Goal: Task Accomplishment & Management: Use online tool/utility

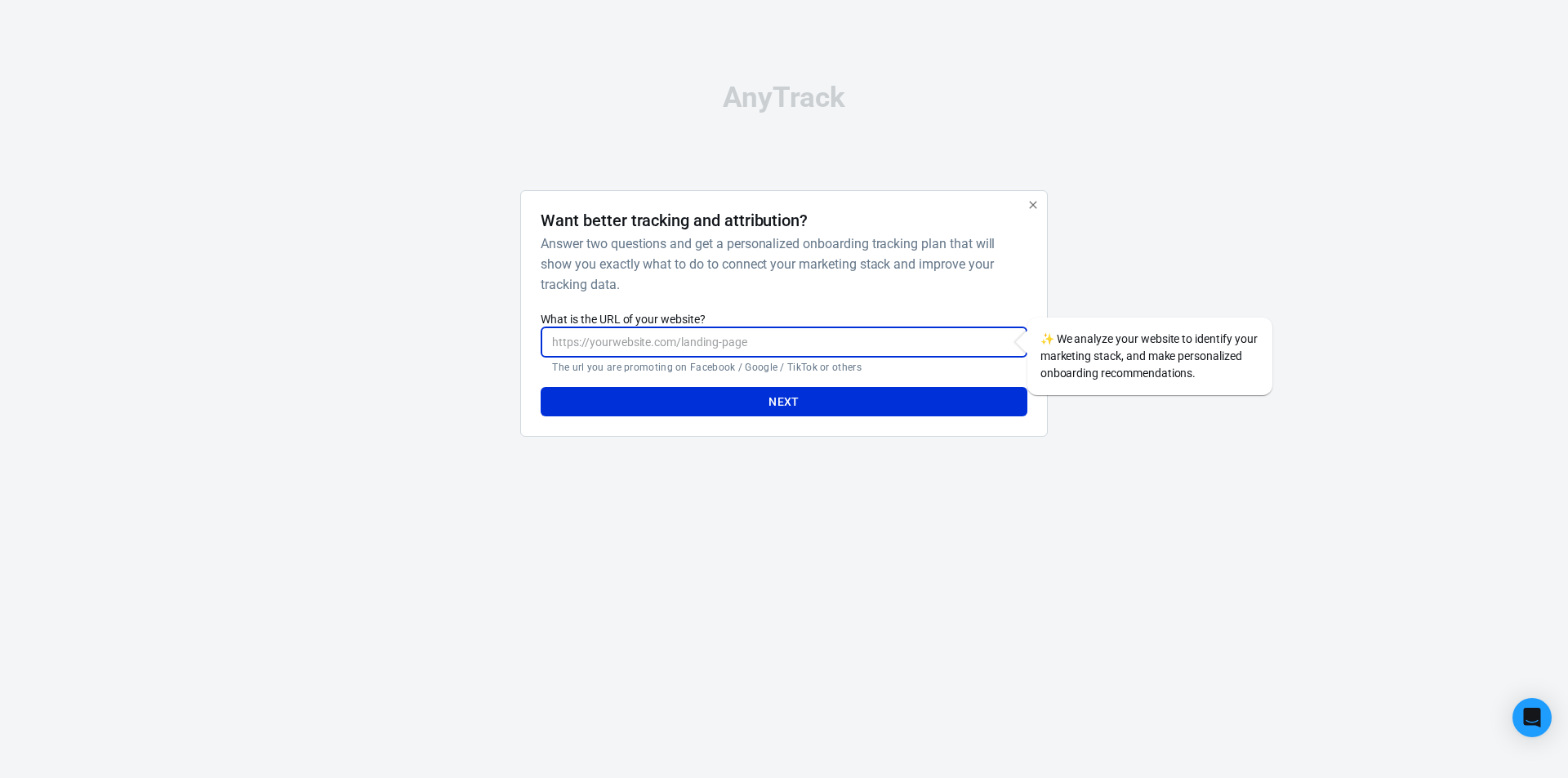
click at [684, 331] on input "What is the URL of your website?" at bounding box center [783, 343] width 486 height 31
paste input "https://uspromodeals.shop/thyrafemme-balance"
type input "https://uspromodeals.shop/thyrafemme-balance"
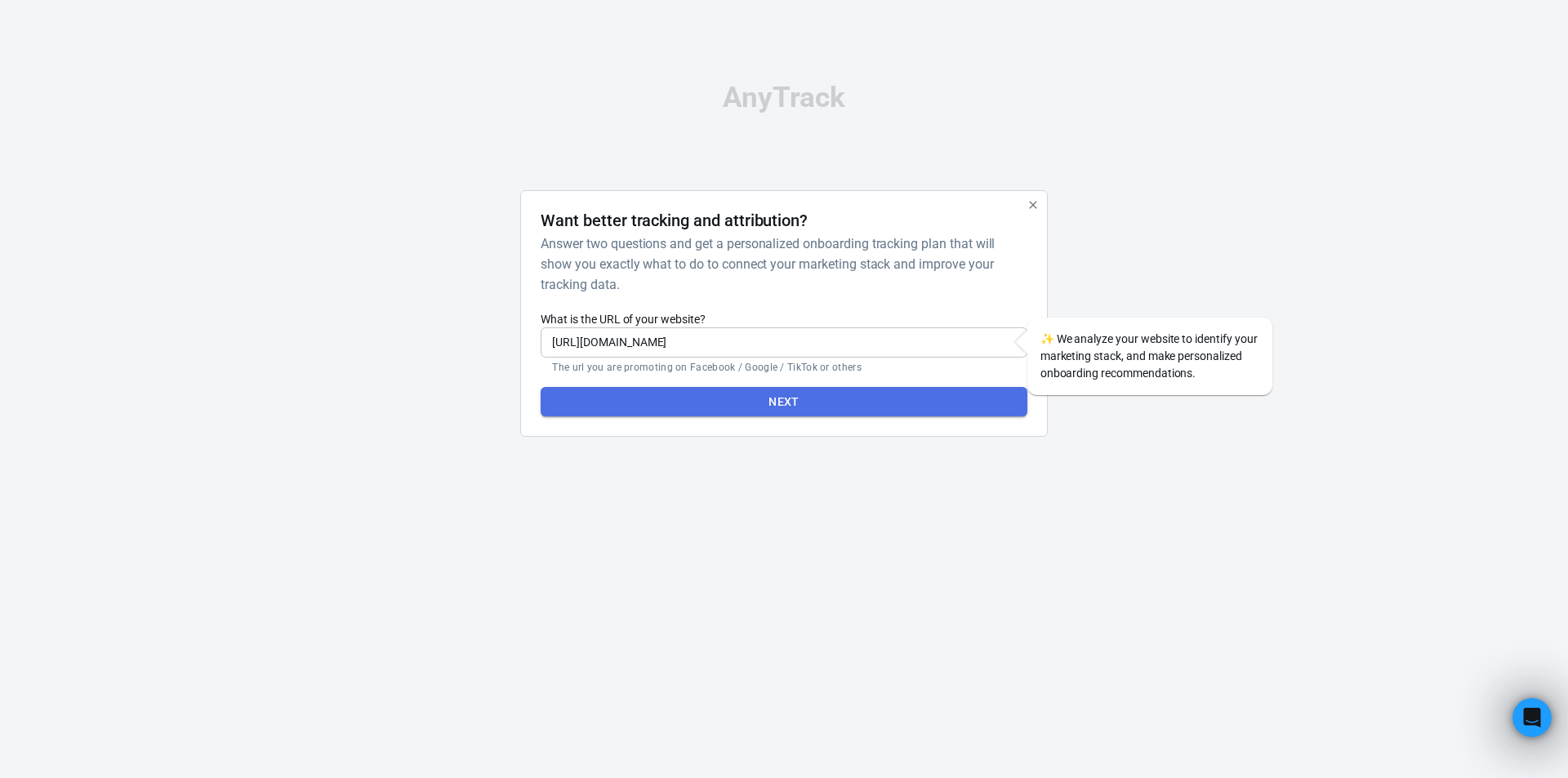
click at [801, 407] on button "Next" at bounding box center [783, 402] width 486 height 31
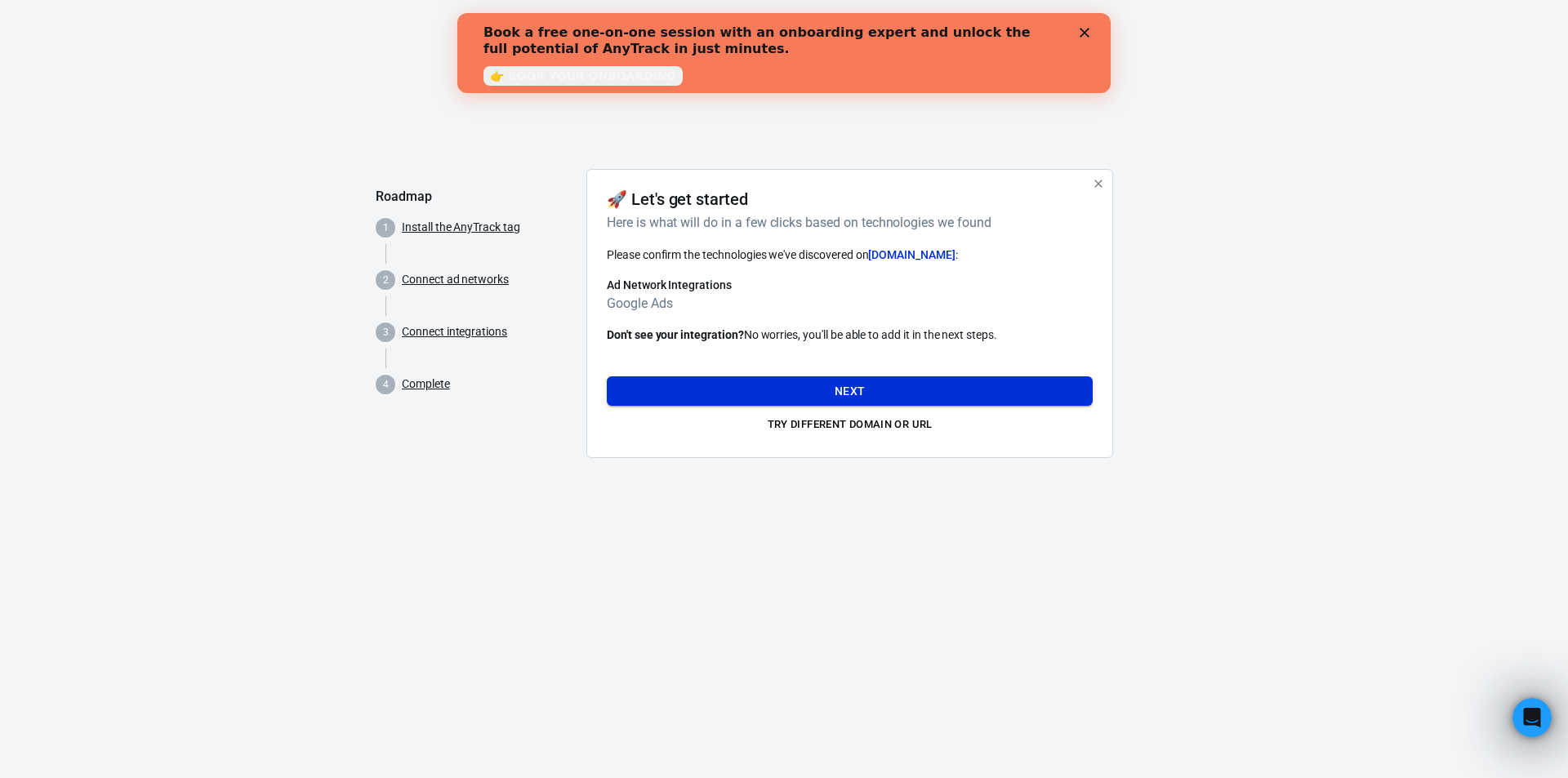
click at [780, 385] on button "Next" at bounding box center [849, 391] width 486 height 31
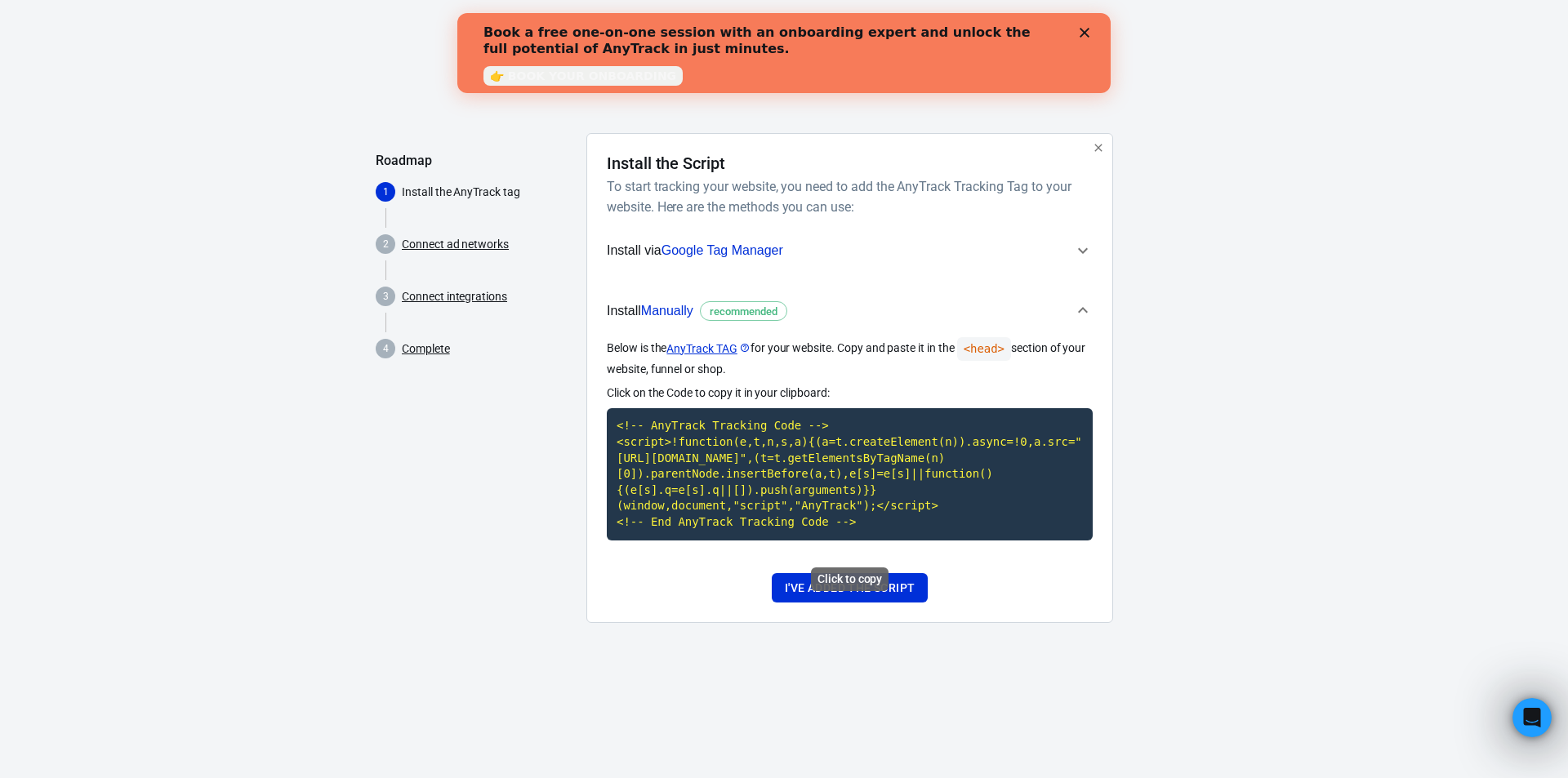
click at [764, 448] on code "<!-- AnyTrack Tracking Code --> <script>!function(e,t,n,s,a){(a=t.createElement…" at bounding box center [849, 474] width 486 height 132
click at [827, 602] on button "I've added the script" at bounding box center [849, 588] width 156 height 31
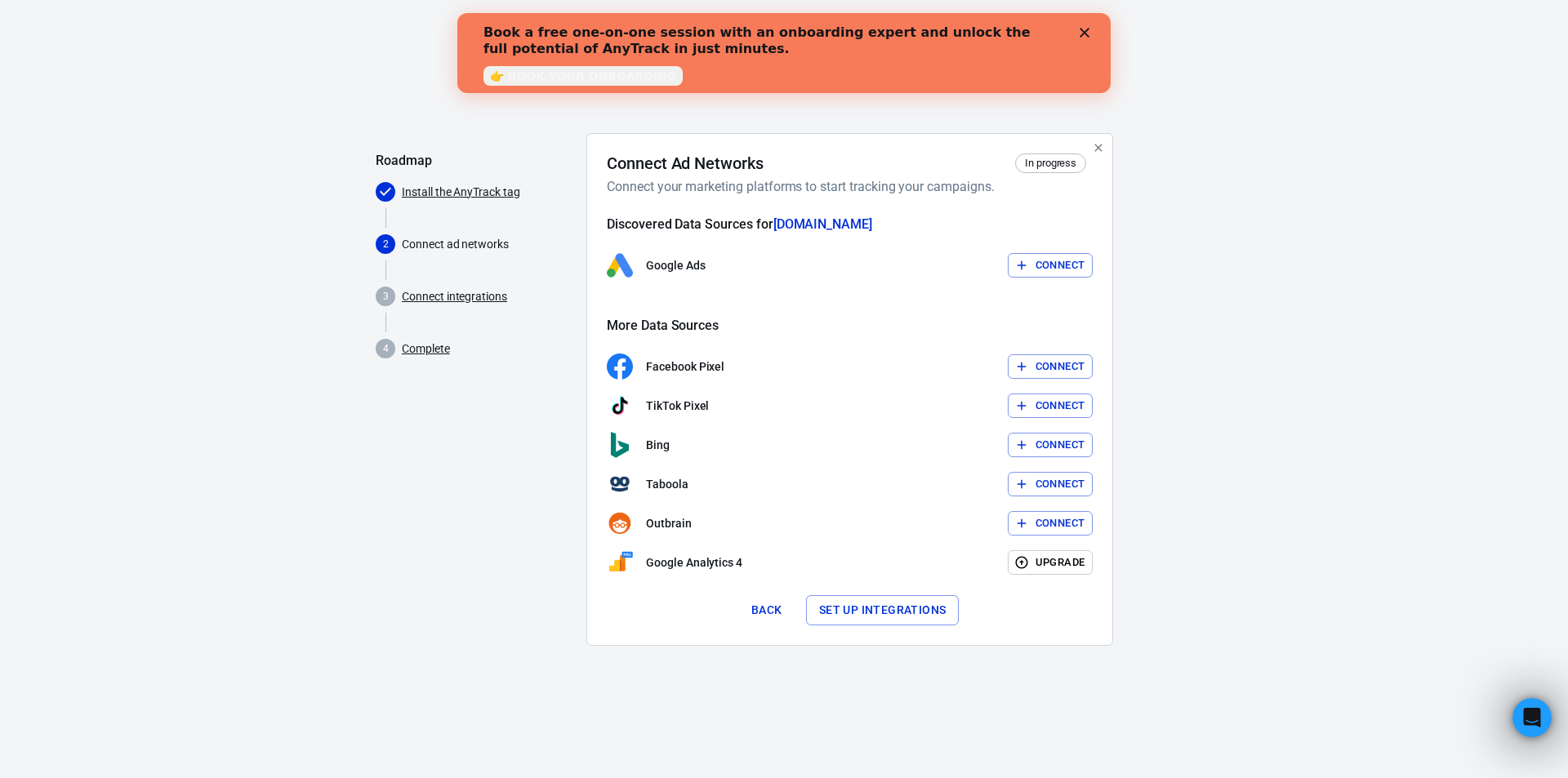
click at [850, 608] on button "Set up integrations" at bounding box center [882, 610] width 153 height 31
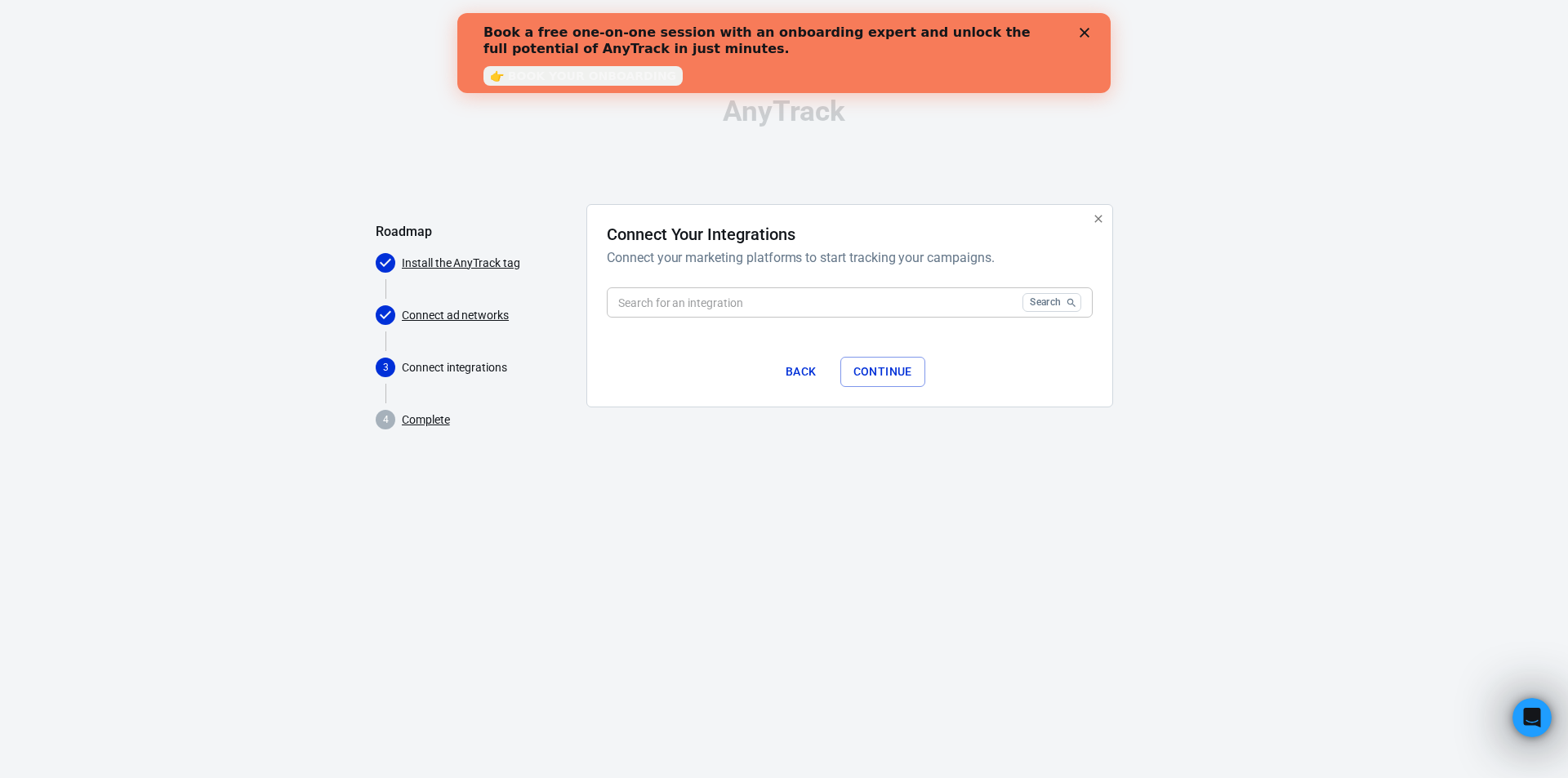
click at [764, 305] on input "text" at bounding box center [811, 303] width 409 height 31
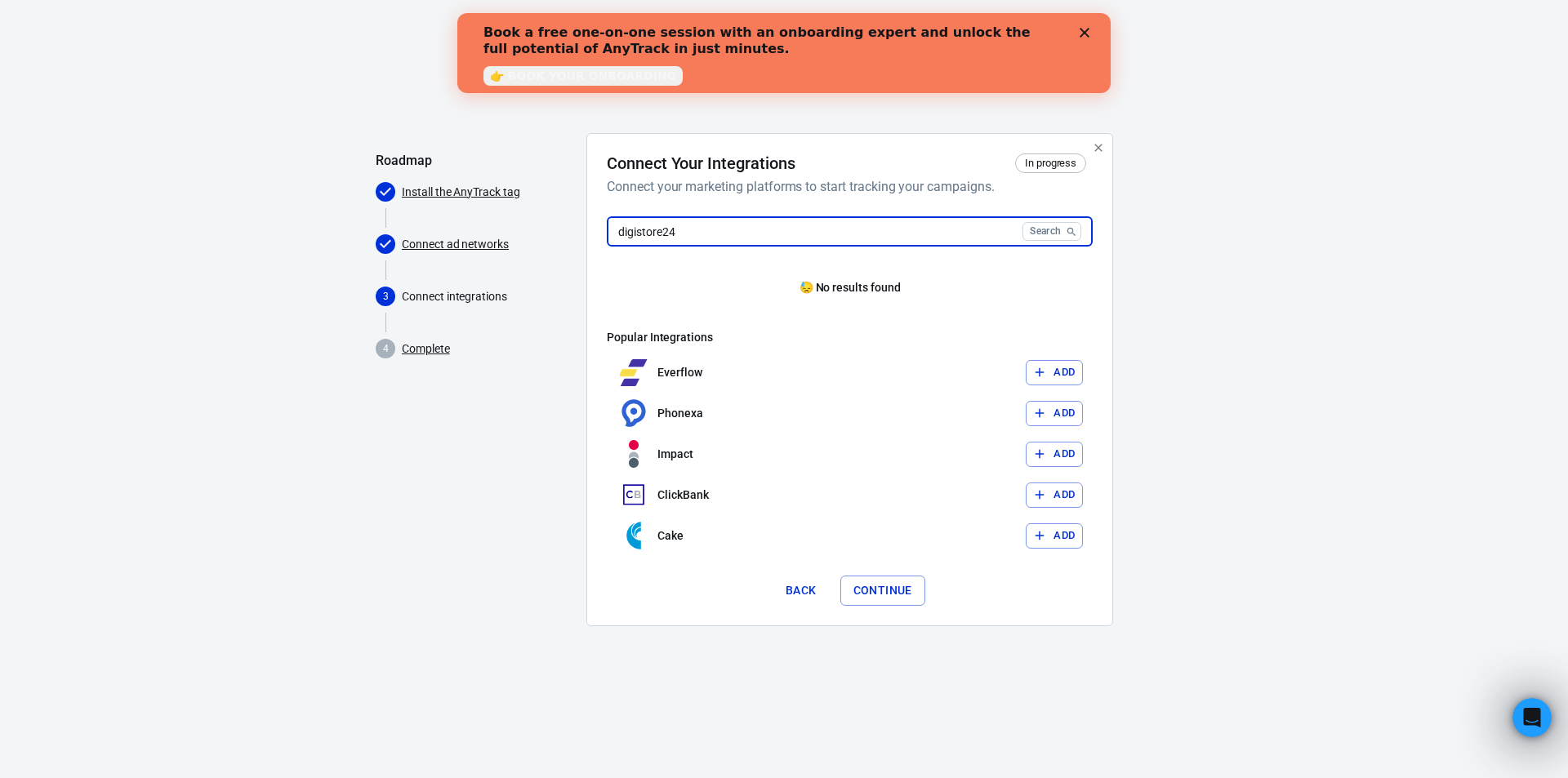
click at [949, 231] on input "digistore24" at bounding box center [811, 231] width 409 height 31
type input "digistore24"
click at [1050, 233] on button "Search" at bounding box center [1051, 231] width 58 height 19
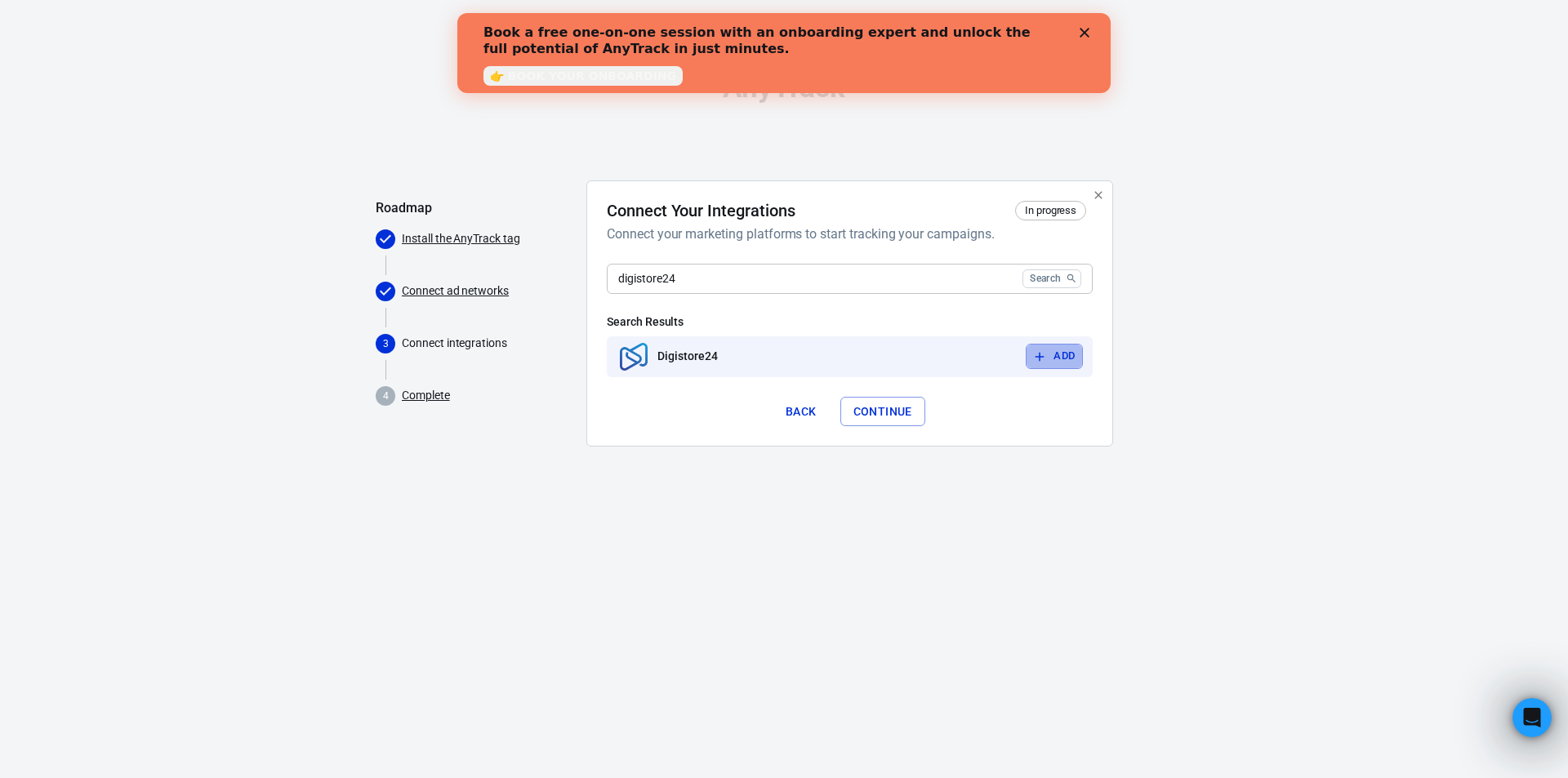
click at [1034, 355] on icon "button" at bounding box center [1040, 357] width 15 height 15
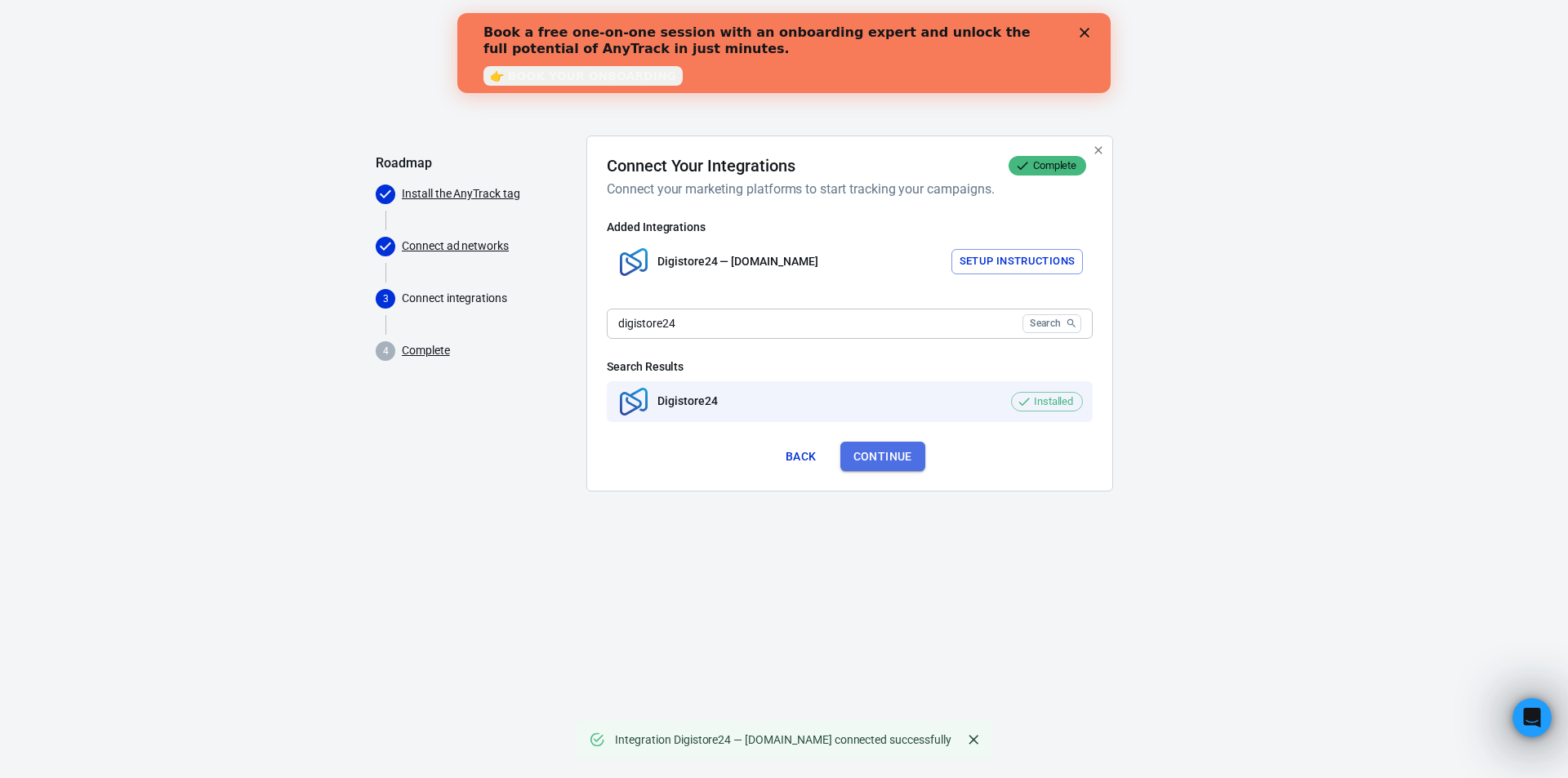
click at [892, 453] on button "Continue" at bounding box center [882, 457] width 84 height 31
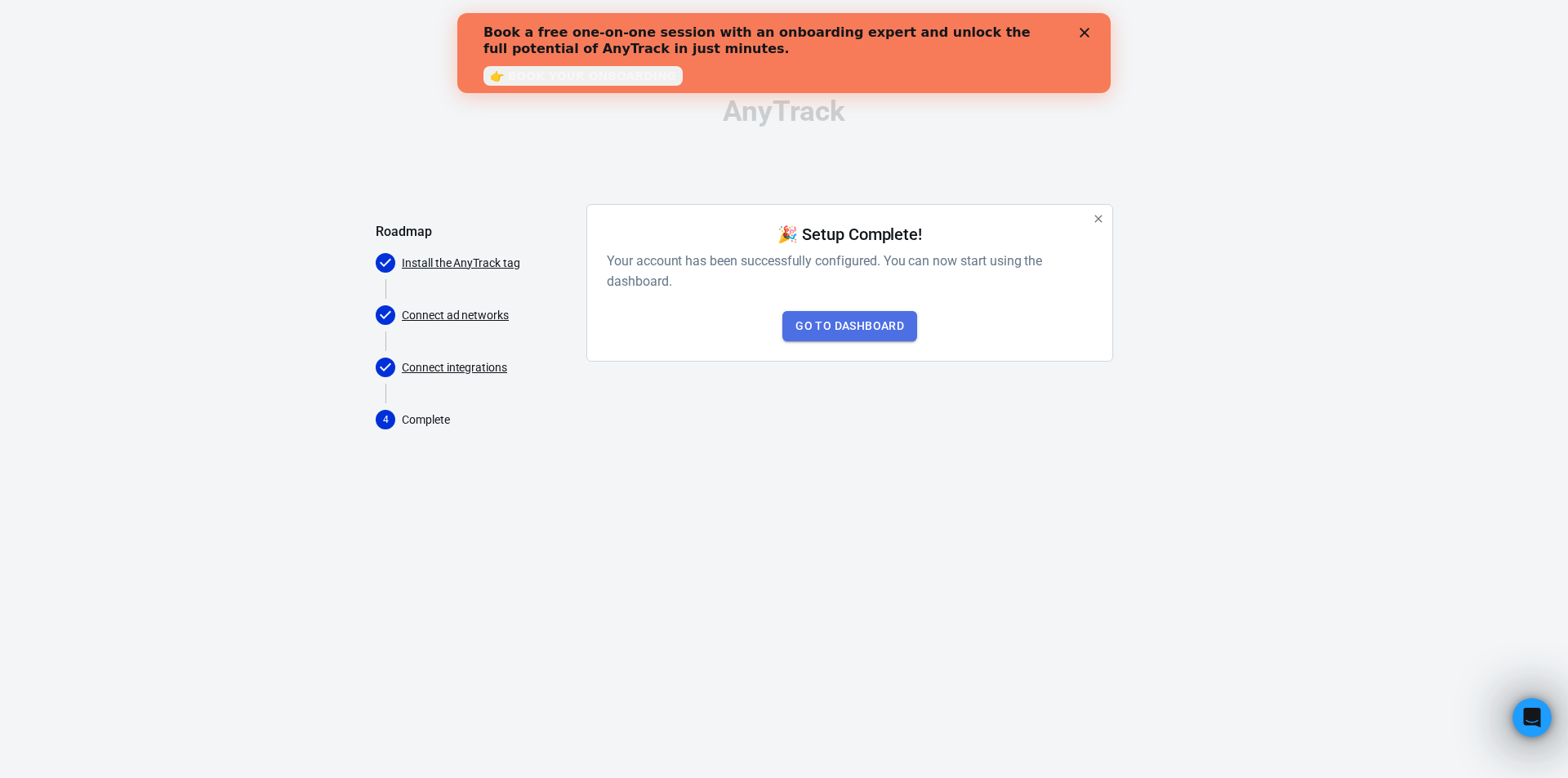
click at [855, 322] on link "Go to Dashboard" at bounding box center [849, 326] width 135 height 31
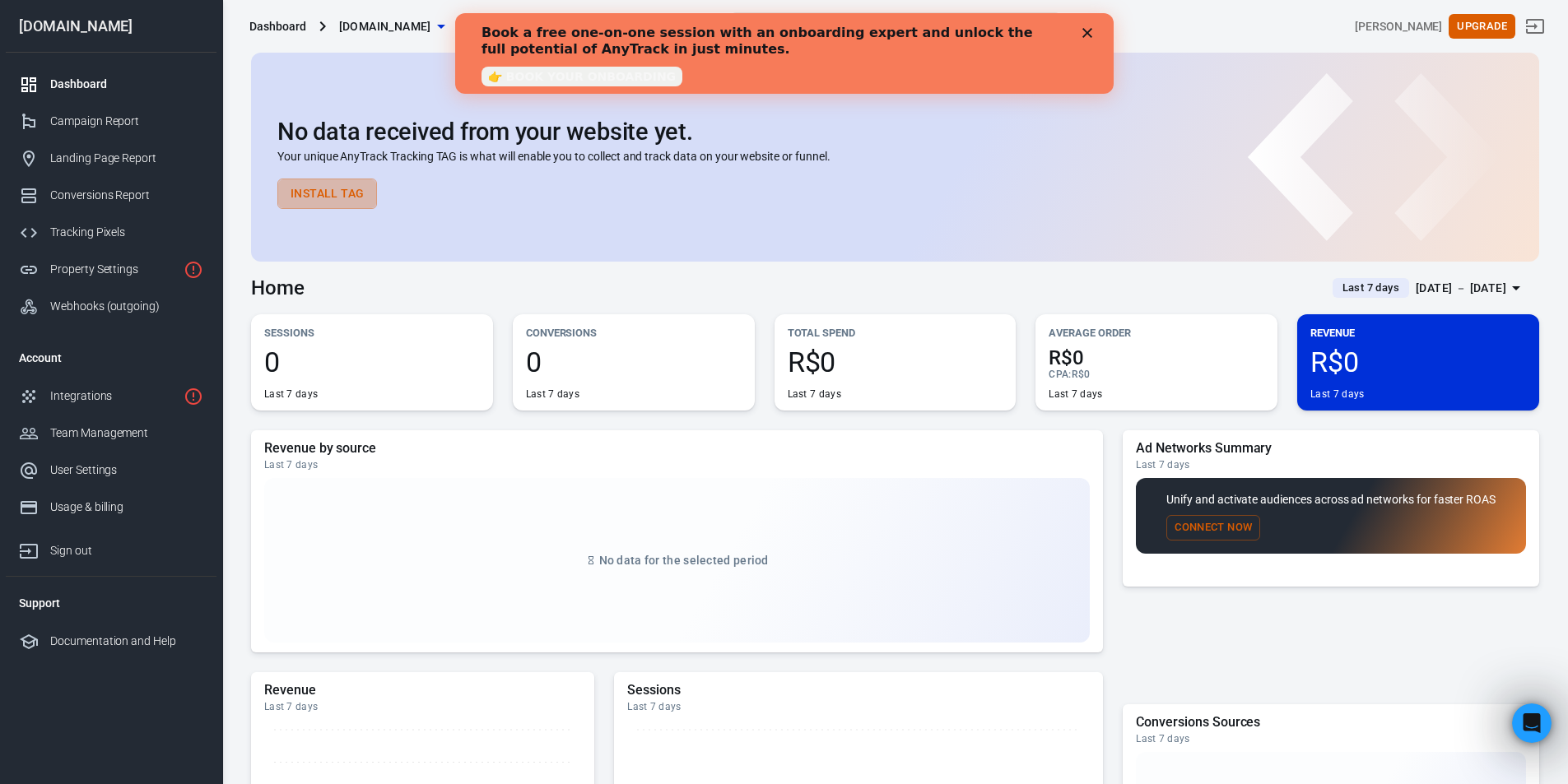
click at [351, 196] on button "Install Tag" at bounding box center [327, 194] width 99 height 31
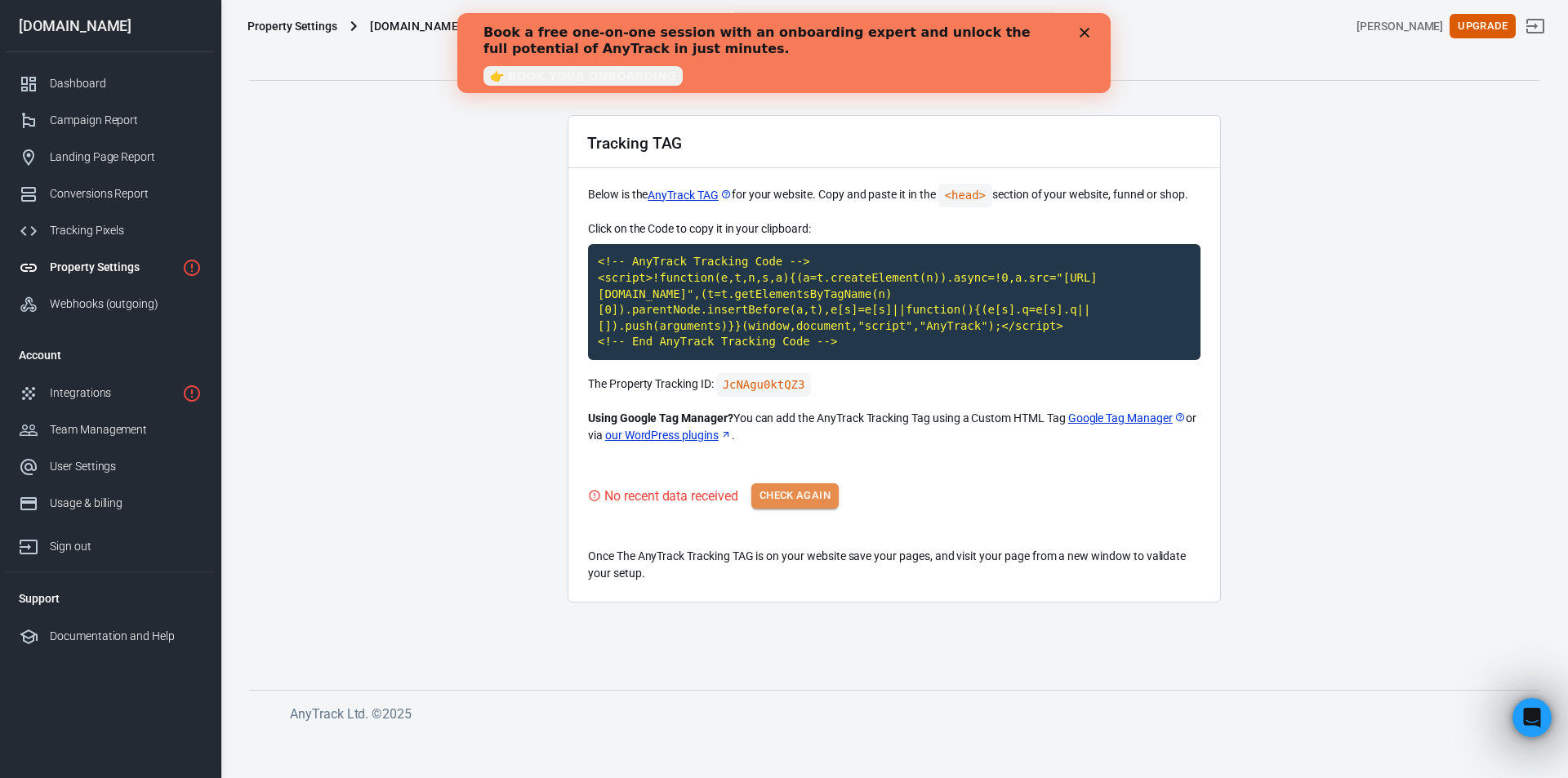
click at [787, 499] on button "Check Again" at bounding box center [795, 496] width 87 height 25
click at [1087, 39] on div "Book a free one-on-one session with an onboarding expert and unlock the full po…" at bounding box center [784, 53] width 654 height 67
click at [1085, 29] on icon "Close" at bounding box center [1084, 32] width 10 height 10
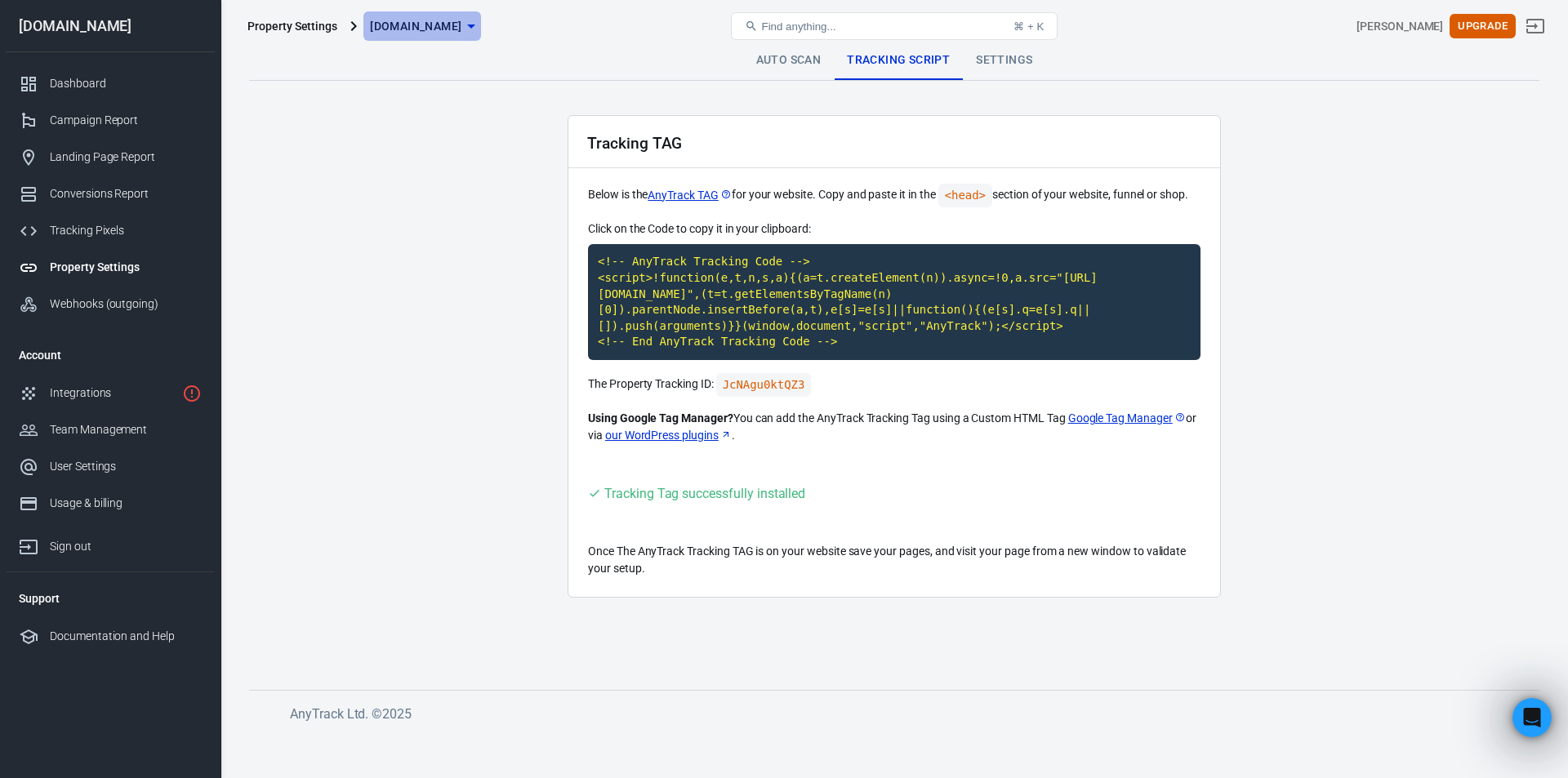
click at [412, 24] on span "[DOMAIN_NAME]" at bounding box center [415, 27] width 92 height 20
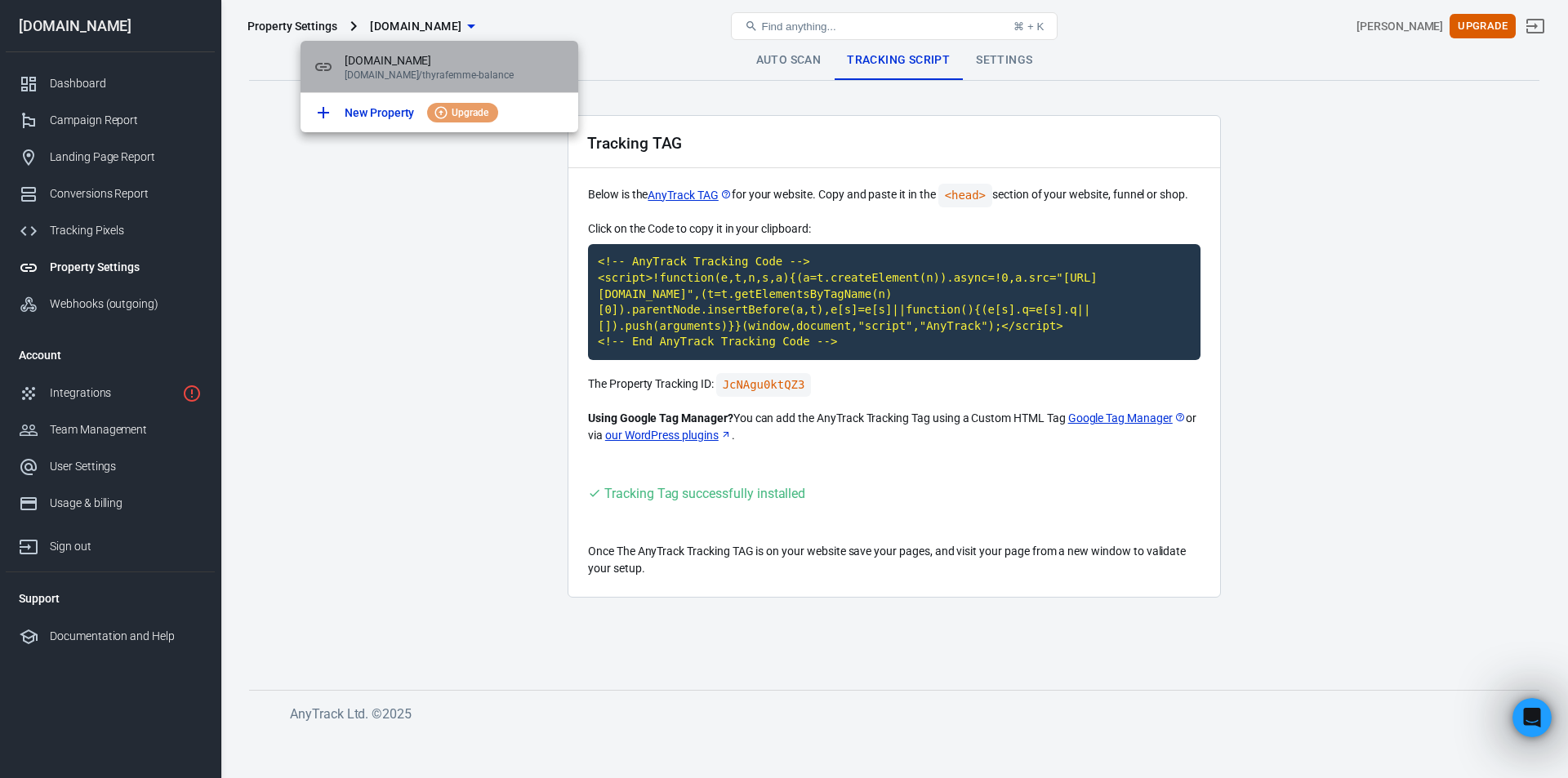
click at [356, 65] on span "[DOMAIN_NAME]" at bounding box center [454, 60] width 220 height 17
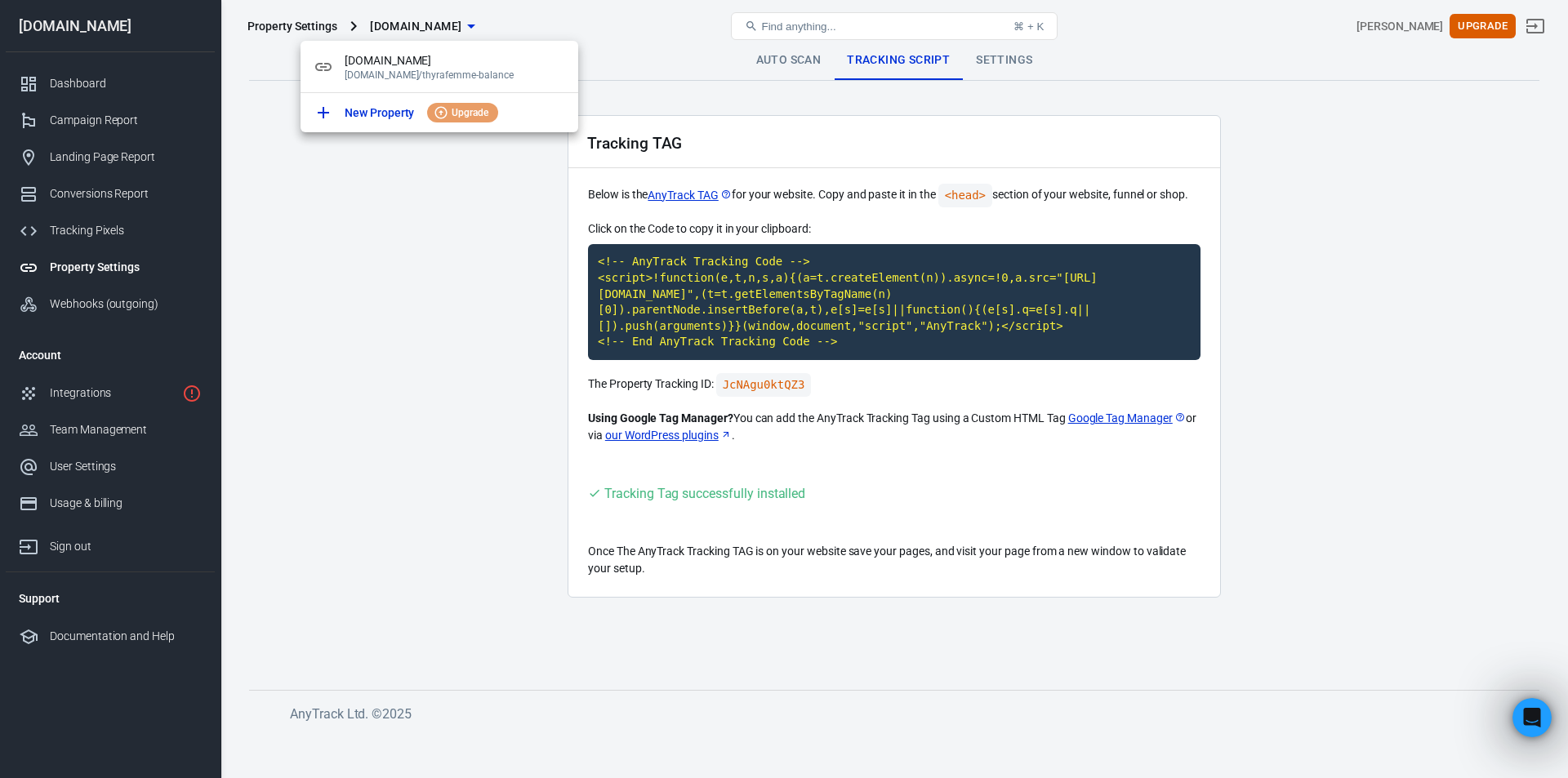
click at [96, 84] on div at bounding box center [784, 389] width 1568 height 778
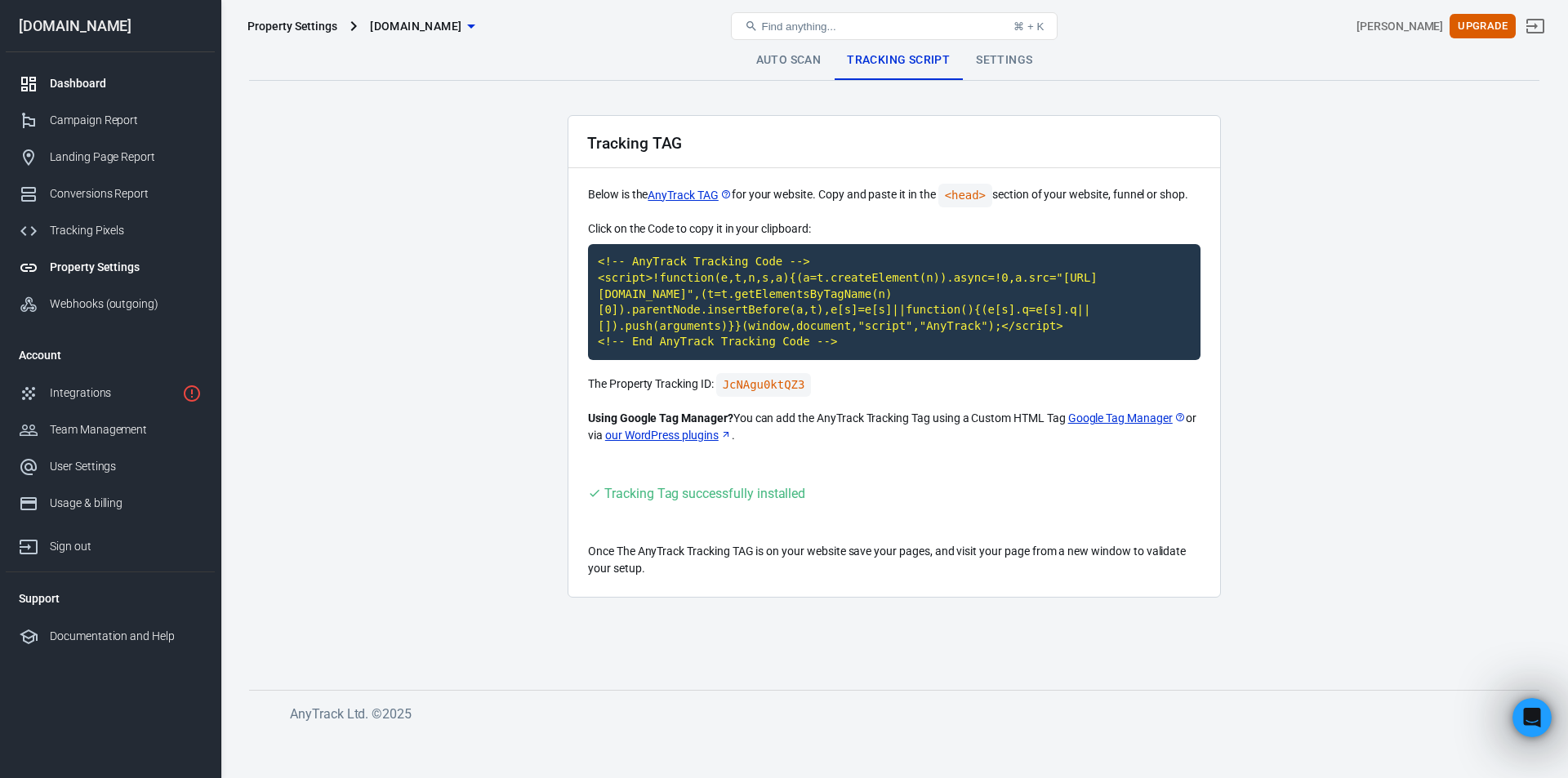
click at [71, 75] on div "Dashboard" at bounding box center [126, 84] width 152 height 17
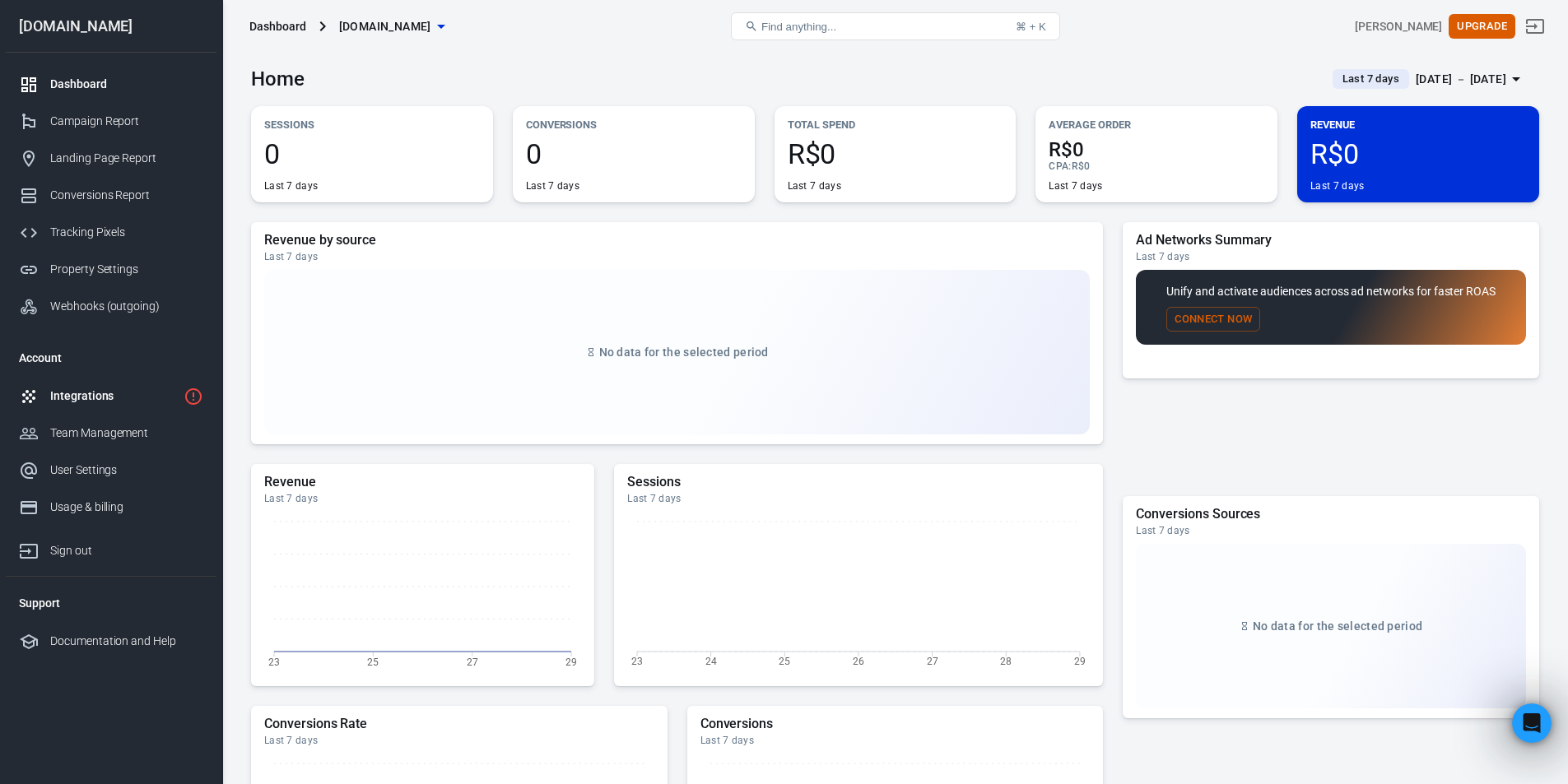
click at [69, 402] on div "Integrations" at bounding box center [113, 396] width 126 height 17
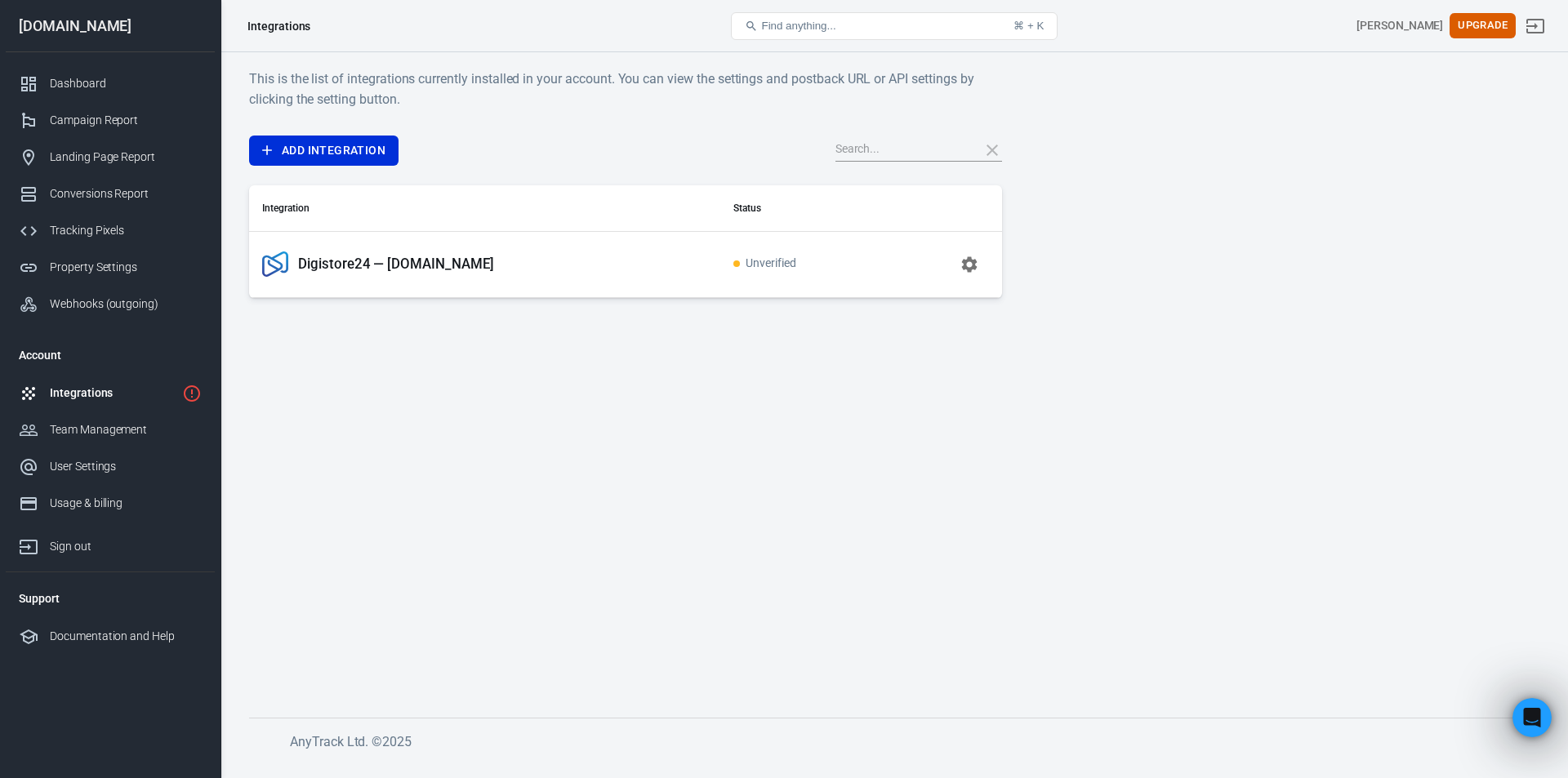
click at [445, 261] on p "Digistore24 — [DOMAIN_NAME]" at bounding box center [395, 264] width 196 height 17
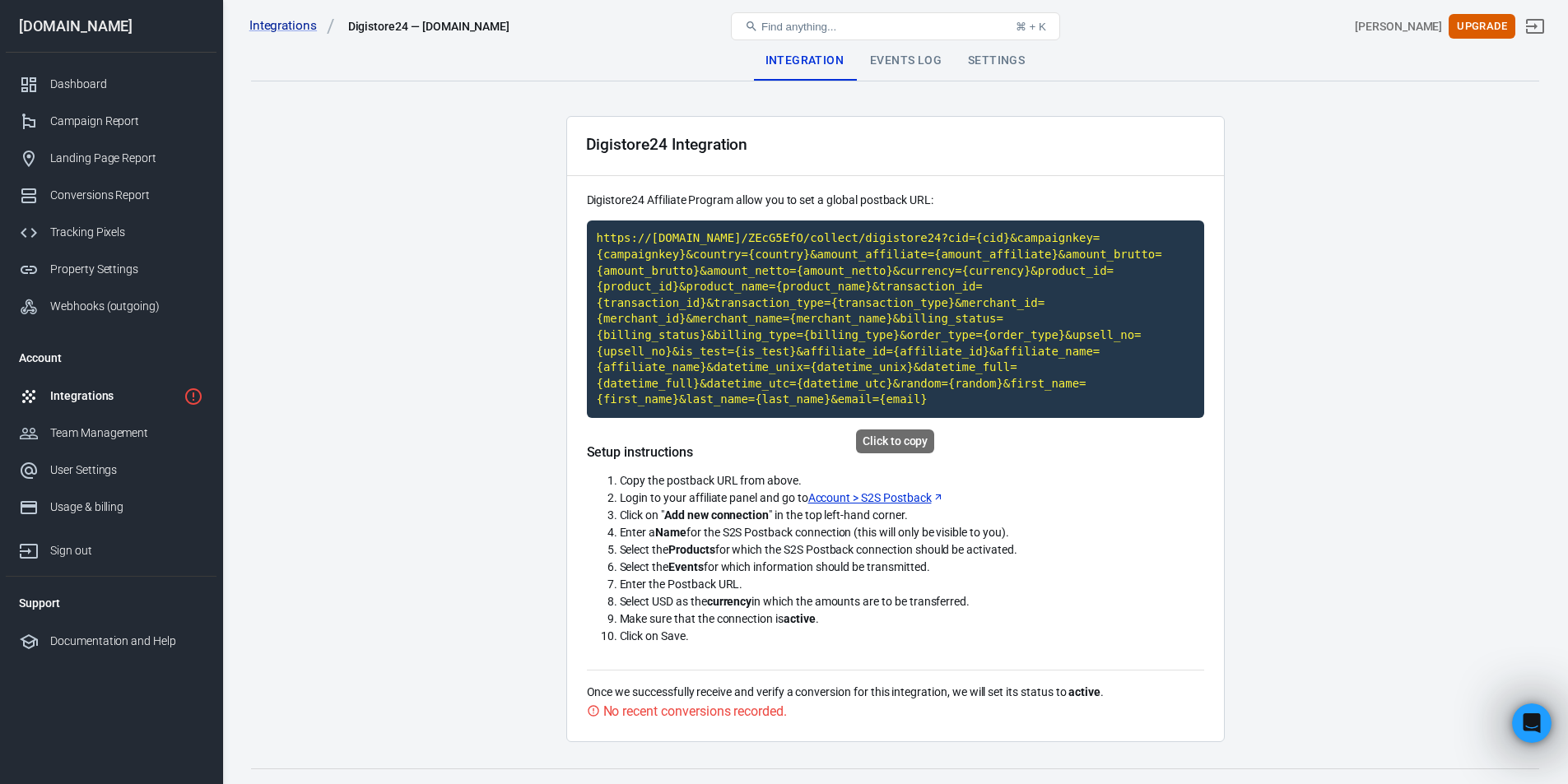
click at [744, 290] on code "https://[DOMAIN_NAME]/ZEcG5EfO/collect/digistore24?cid={cid}&campaignkey={campa…" at bounding box center [895, 319] width 617 height 197
click at [733, 258] on code "https://[DOMAIN_NAME]/ZEcG5EfO/collect/digistore24?cid={cid}&campaignkey={campa…" at bounding box center [895, 319] width 617 height 197
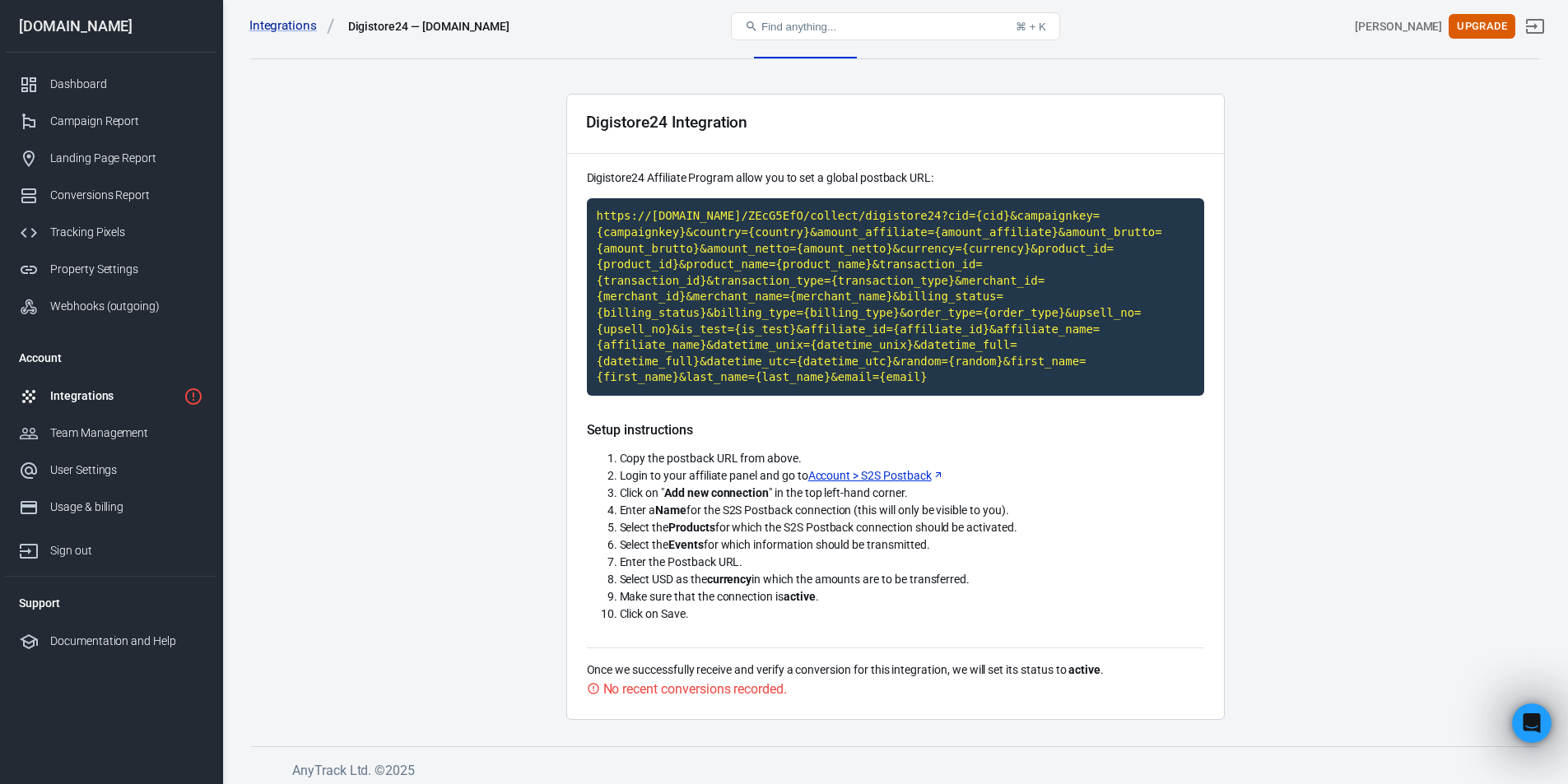
scroll to position [29, 0]
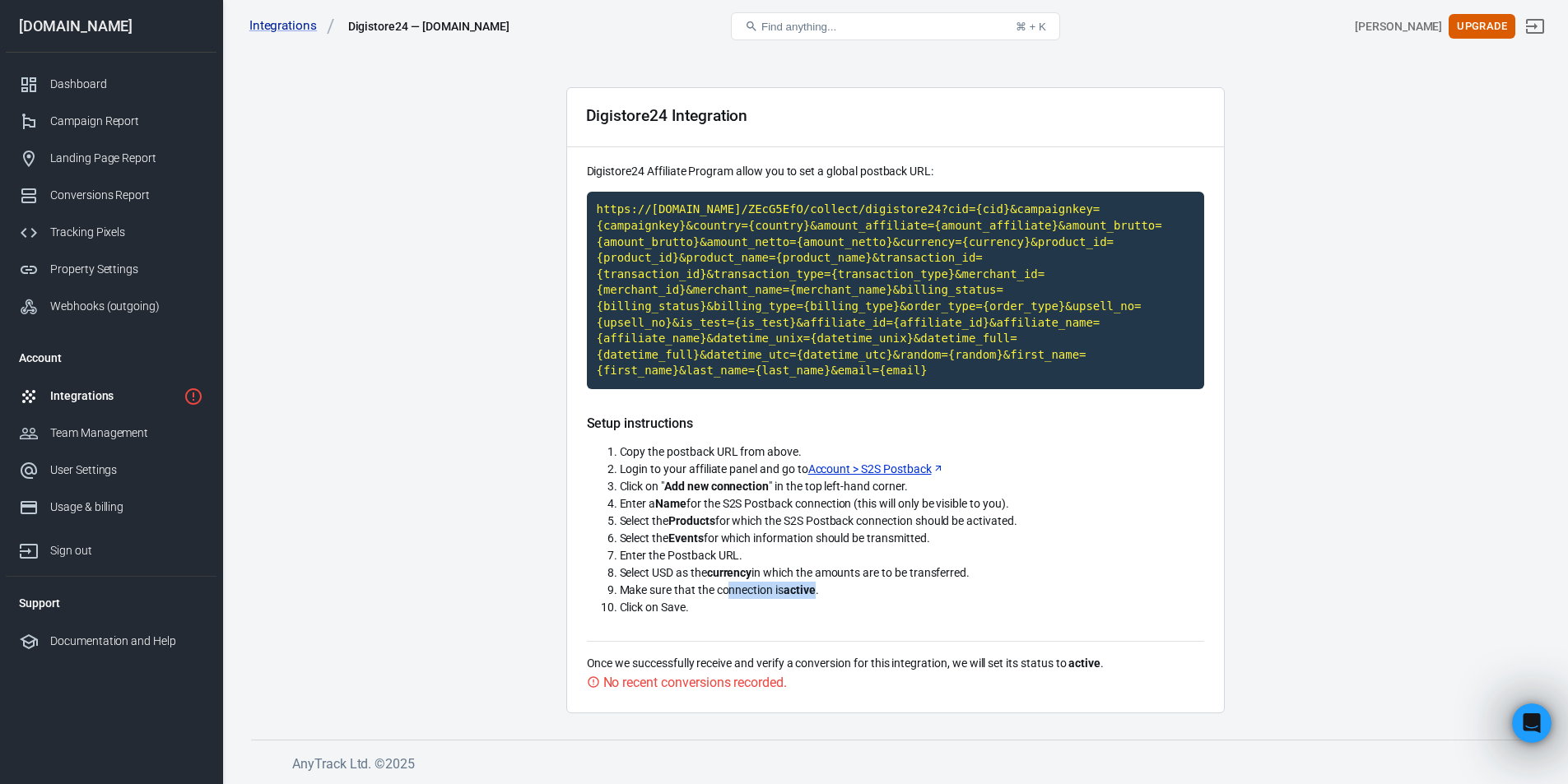
drag, startPoint x: 730, startPoint y: 590, endPoint x: 820, endPoint y: 588, distance: 90.0
click at [819, 588] on span "Make sure that the connection is active ." at bounding box center [719, 590] width 199 height 13
click at [860, 606] on li "Click on Save." at bounding box center [911, 607] width 584 height 17
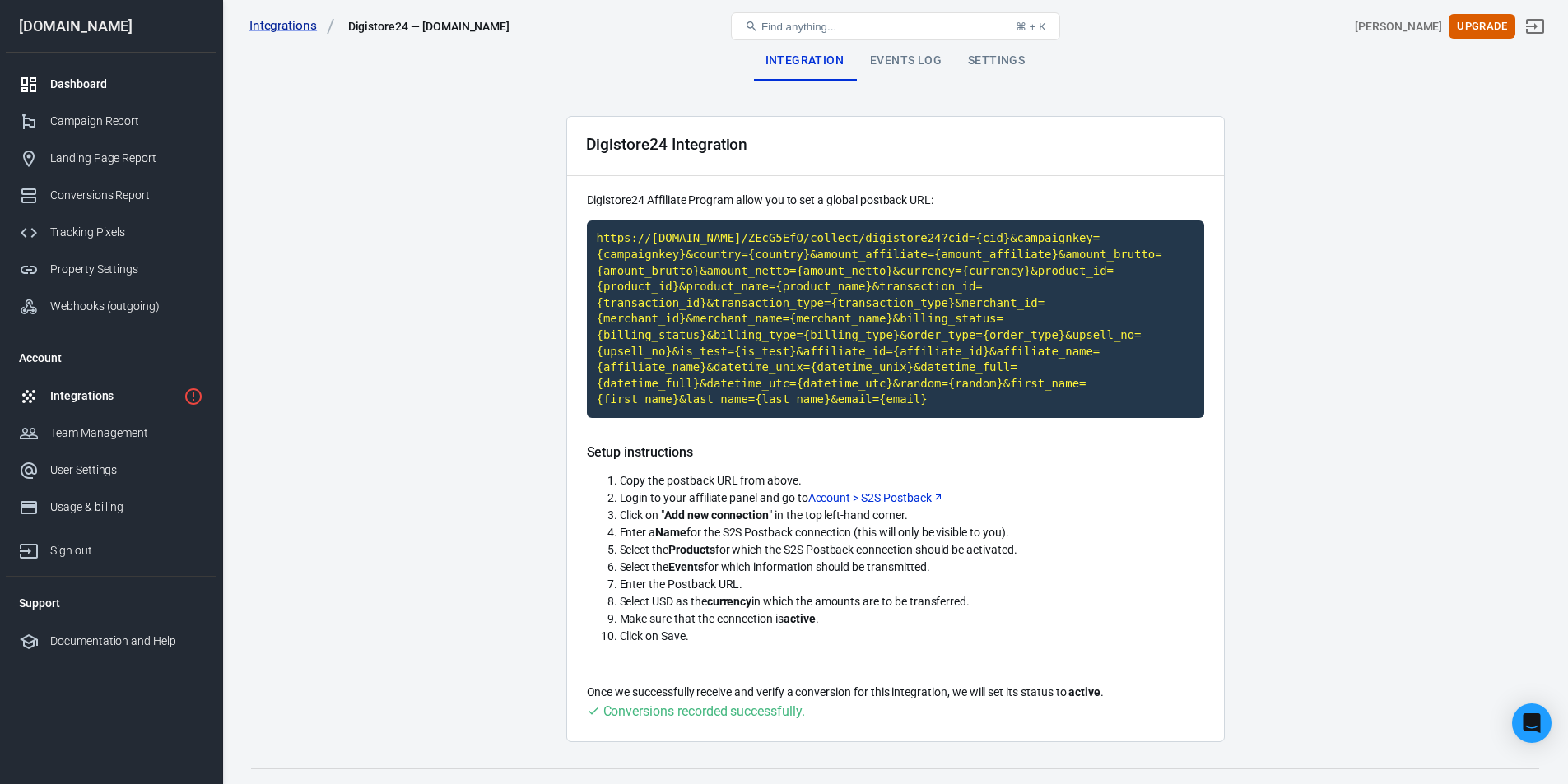
click at [58, 83] on div "Dashboard" at bounding box center [127, 84] width 153 height 17
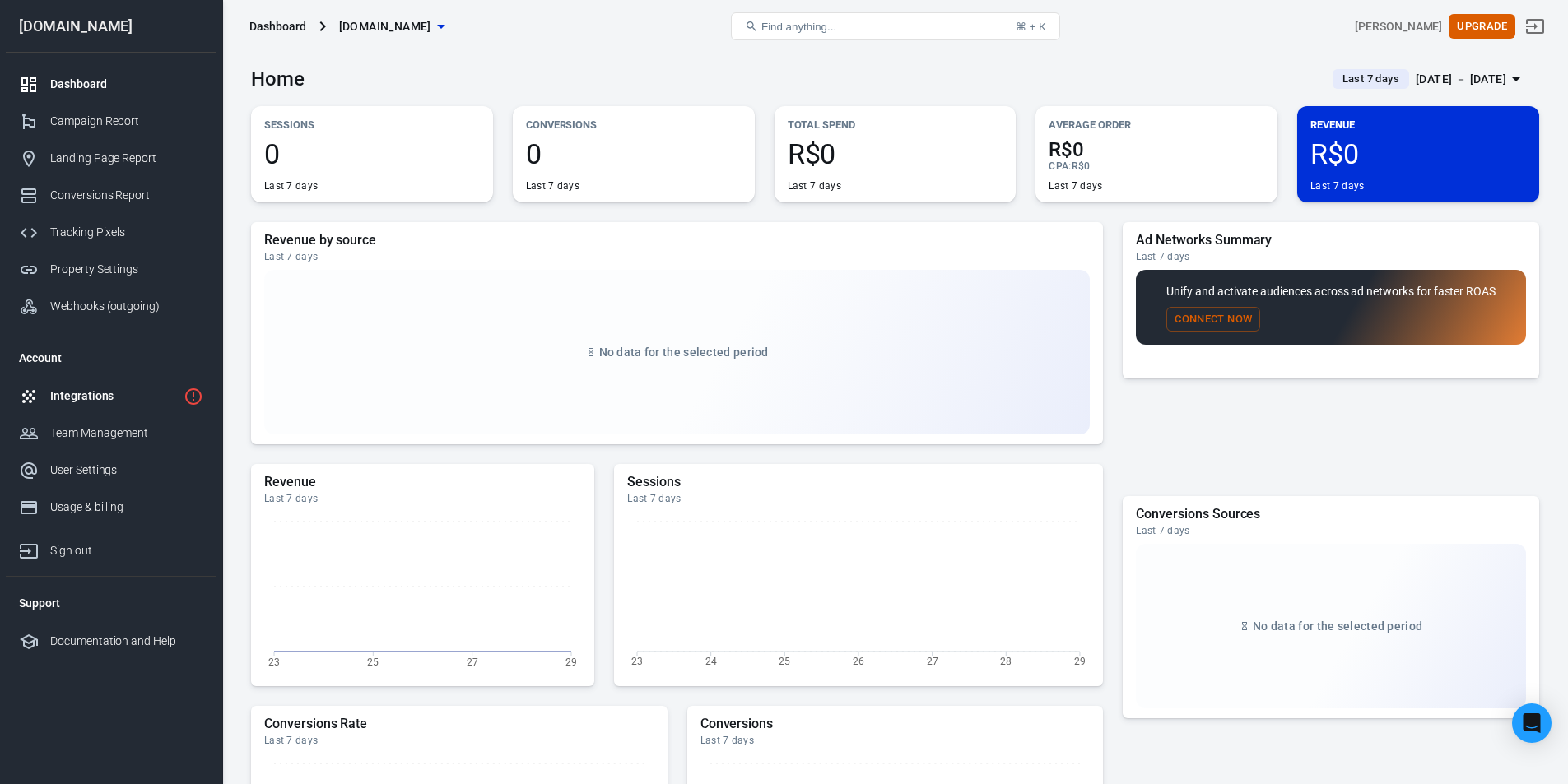
click at [100, 398] on div "Integrations" at bounding box center [113, 396] width 126 height 17
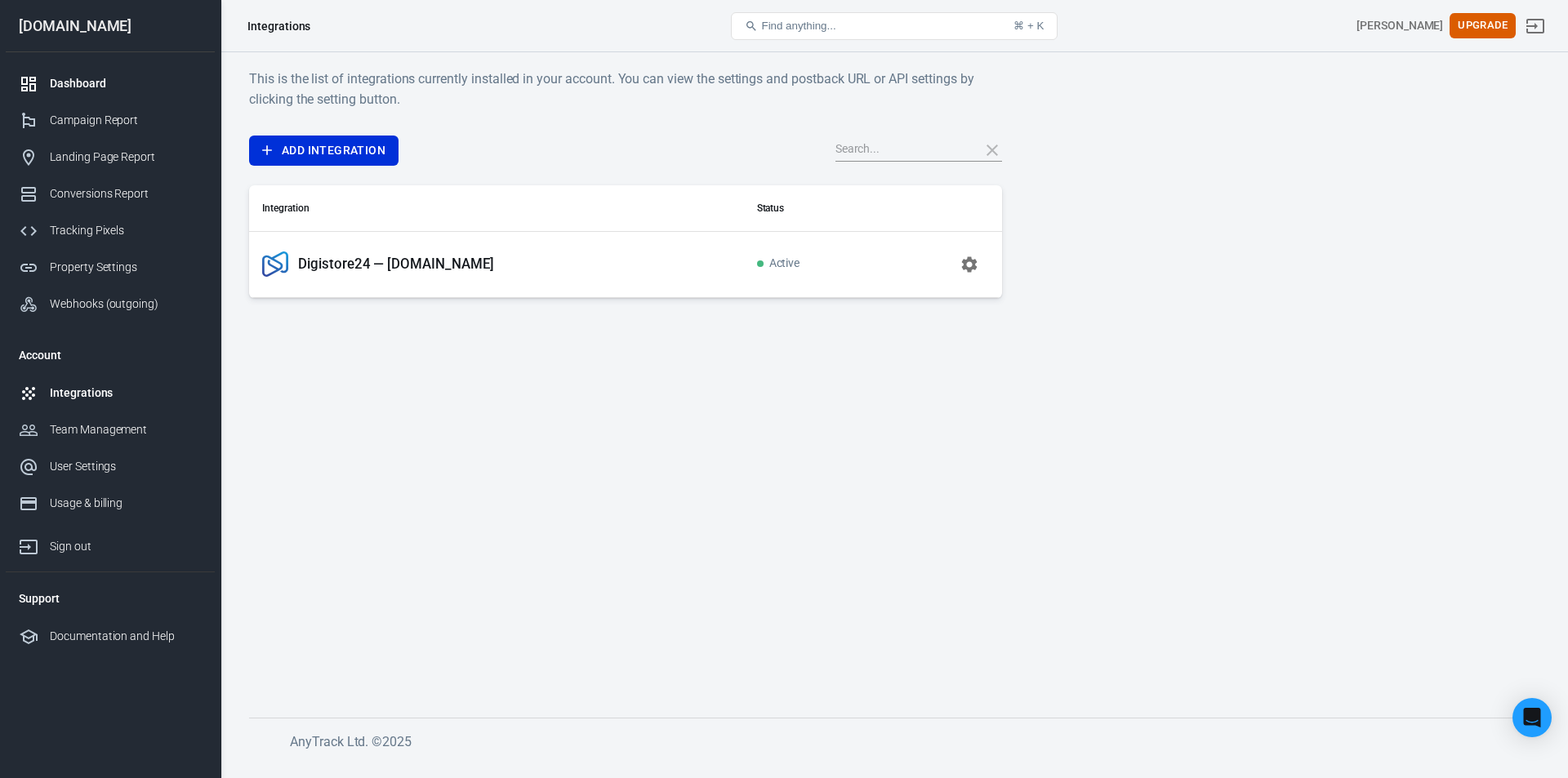
click at [101, 82] on div "Dashboard" at bounding box center [126, 84] width 152 height 17
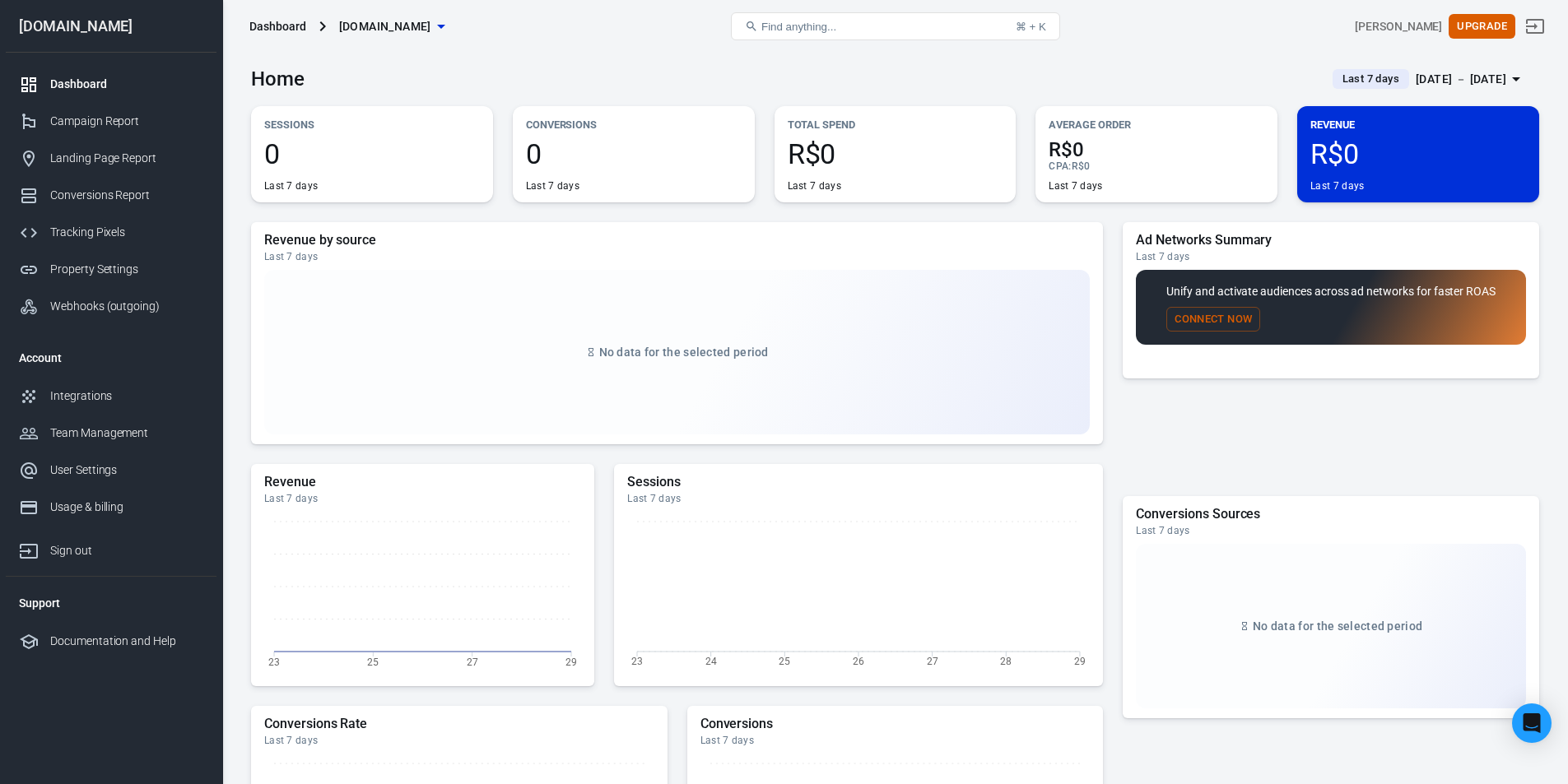
click at [489, 74] on div "Home Last 7 days [DATE] － [DATE]" at bounding box center [894, 72] width 1287 height 40
